Goal: Obtain resource: Download file/media

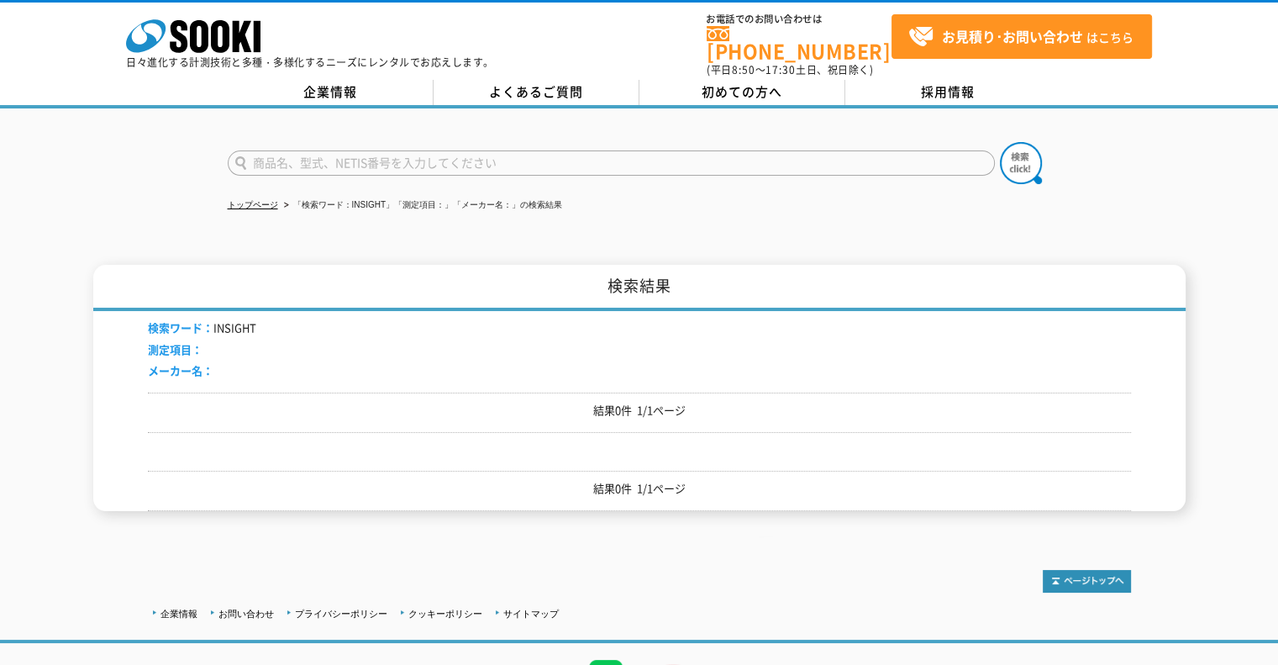
click at [277, 157] on input "text" at bounding box center [611, 162] width 767 height 25
type input "ら"
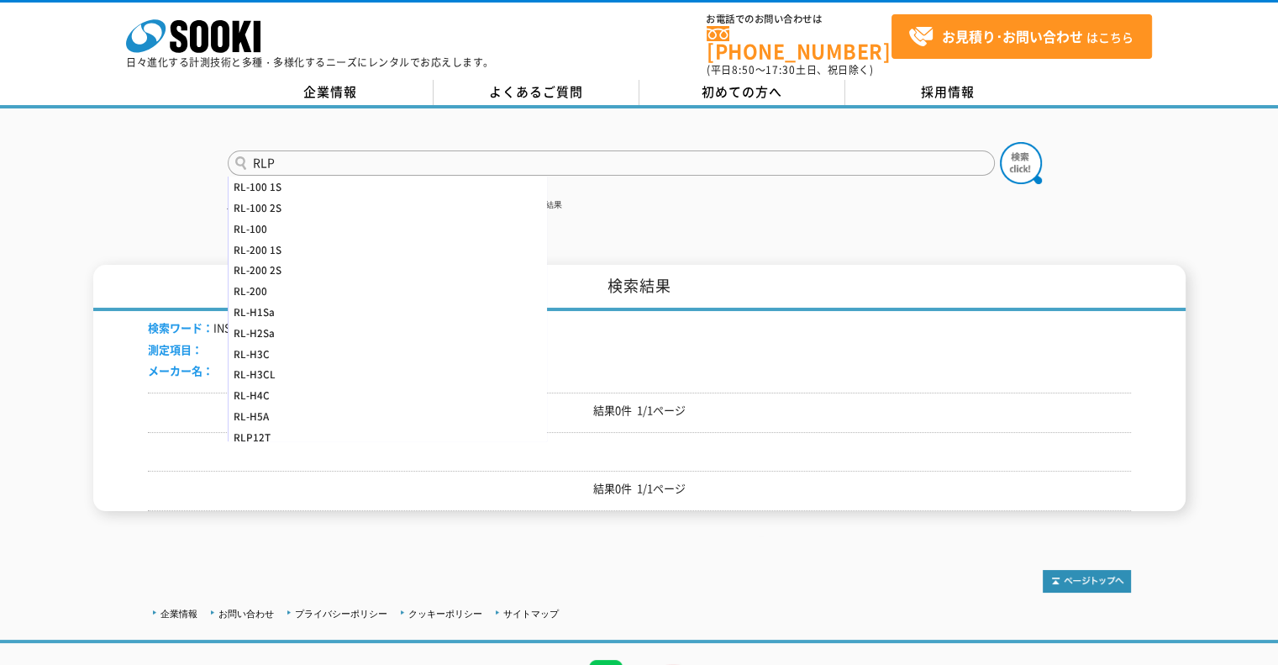
type input "RLP"
click at [1000, 142] on button at bounding box center [1021, 163] width 42 height 42
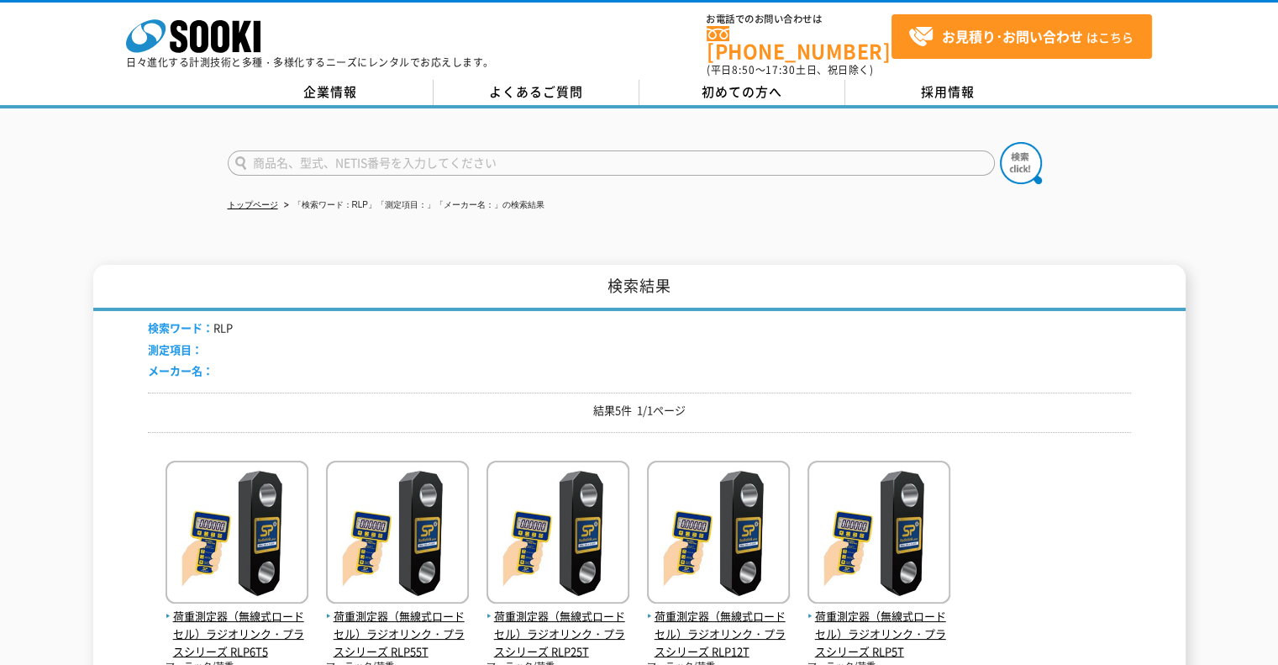
scroll to position [309, 0]
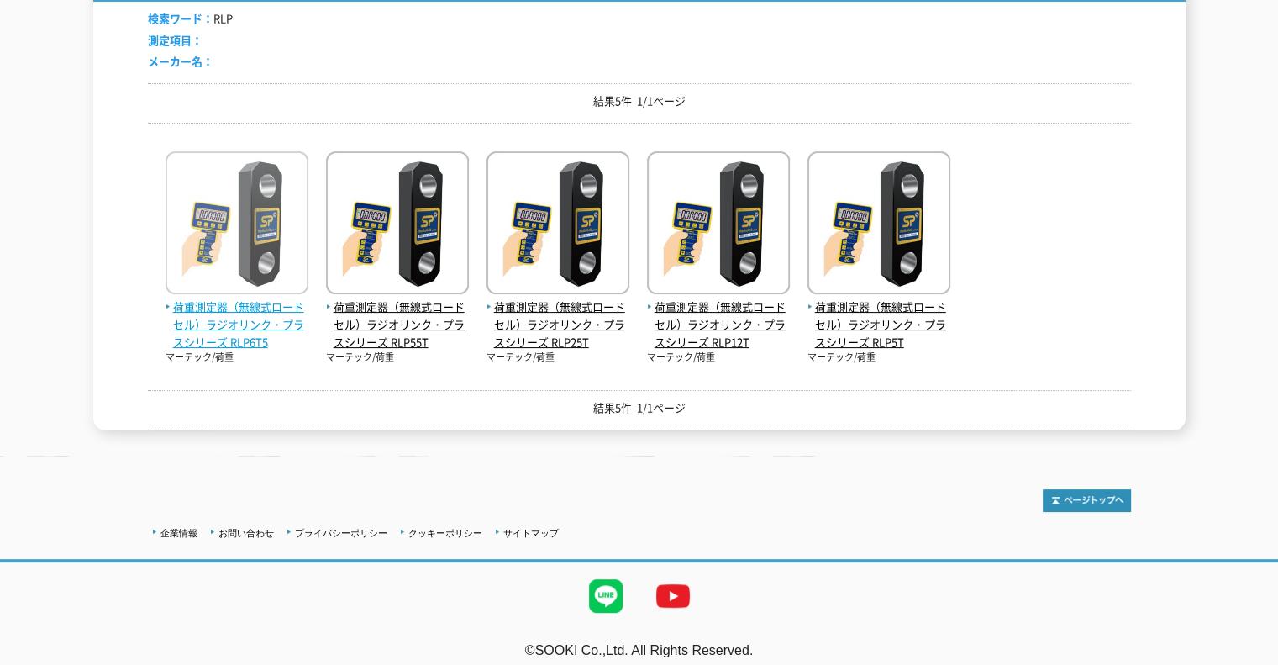
click at [239, 328] on span "荷重測定器（無線式ロードセル）ラジオリンク・プラスシリーズ RLP6T5" at bounding box center [237, 324] width 143 height 52
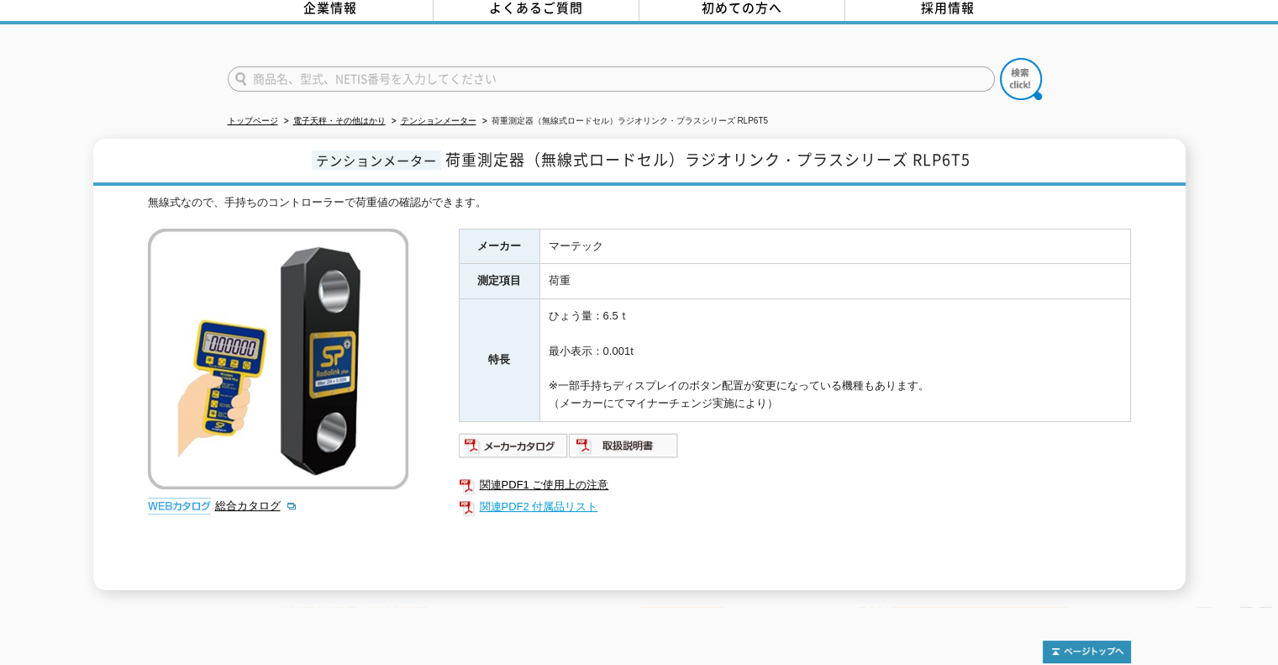
scroll to position [168, 0]
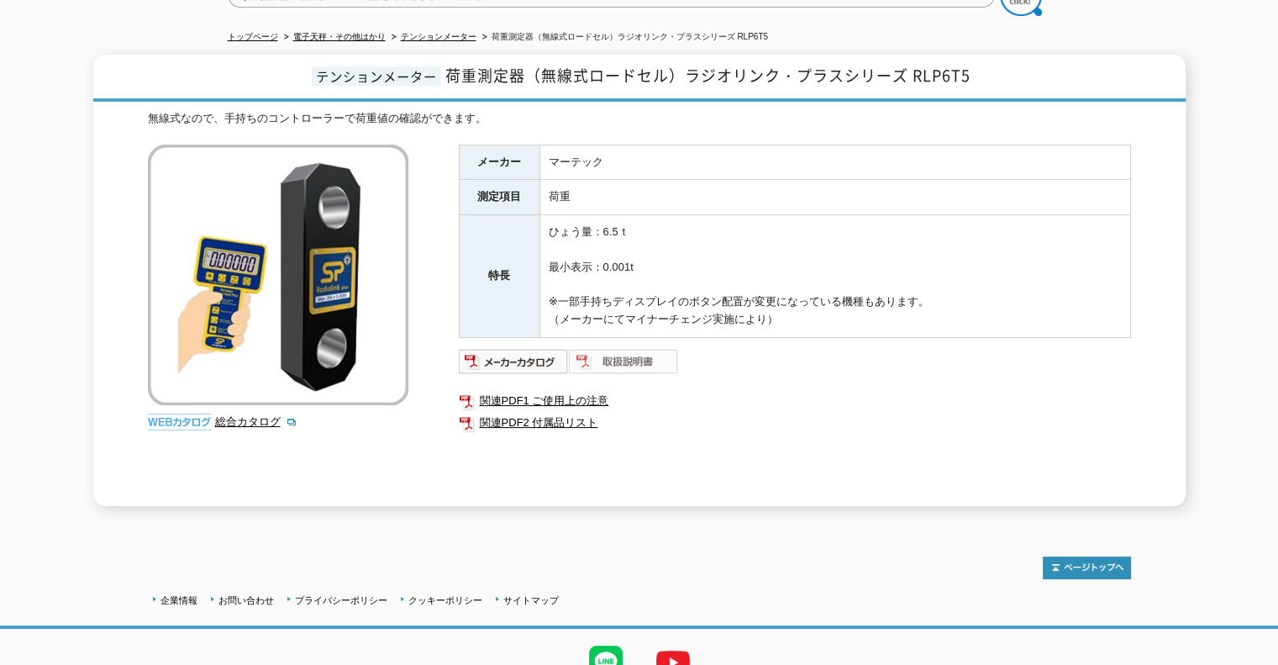
click at [639, 350] on img at bounding box center [624, 361] width 110 height 27
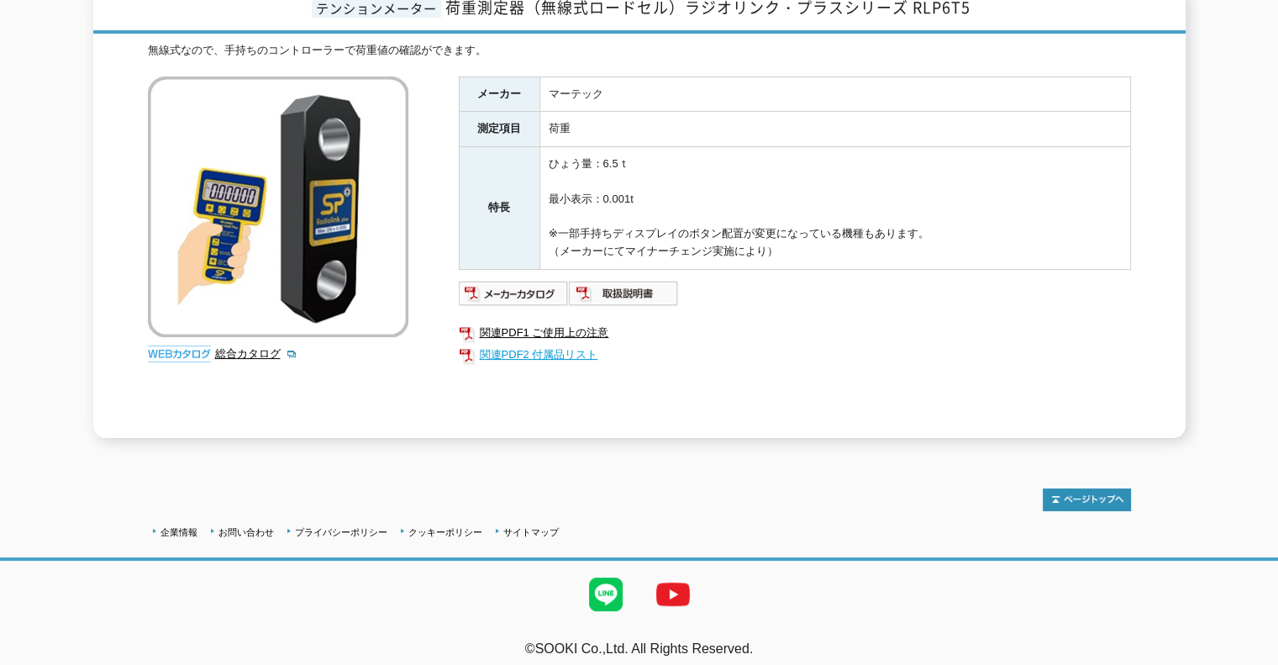
click at [538, 344] on link "関連PDF2 付属品リスト" at bounding box center [795, 355] width 672 height 22
